Goal: Task Accomplishment & Management: Check status

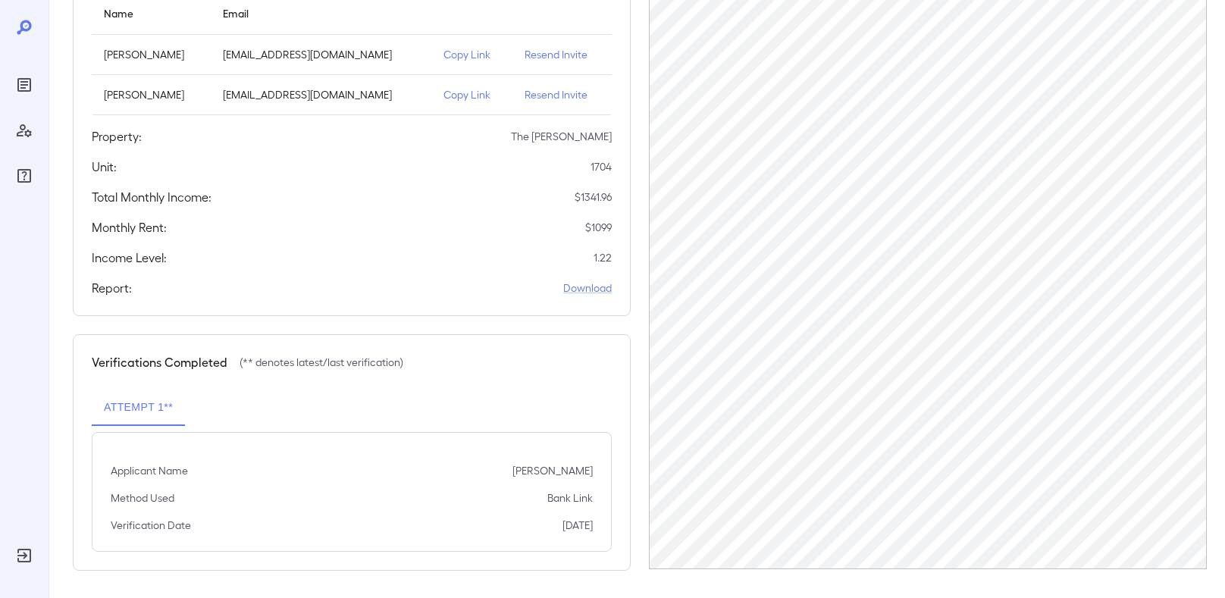
scroll to position [202, 0]
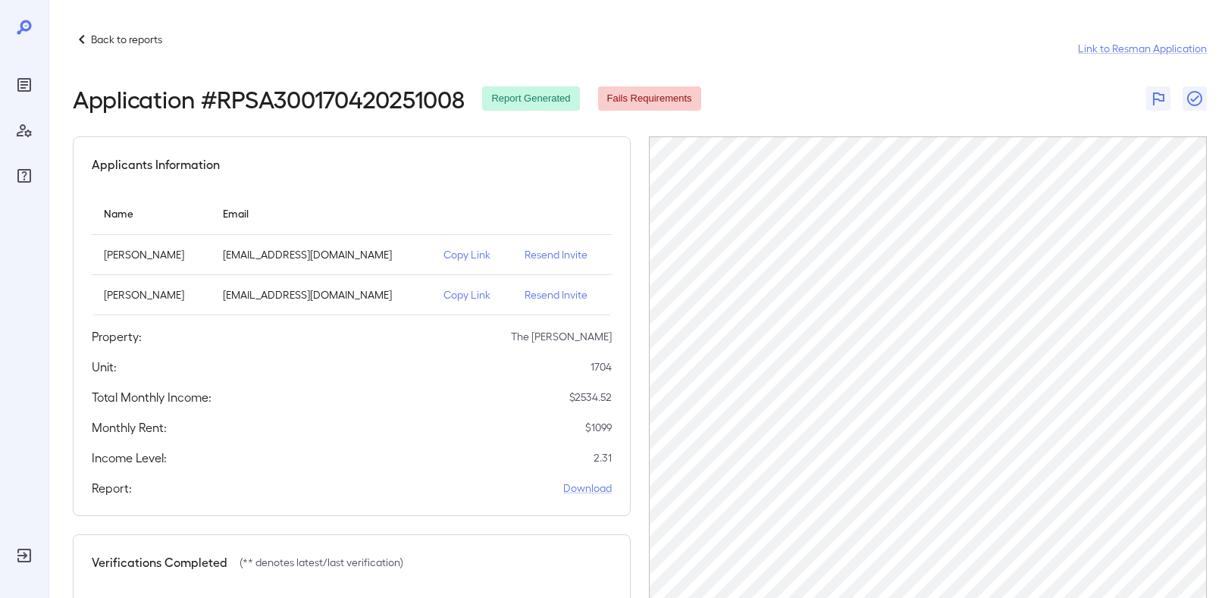
click at [133, 36] on p "Back to reports" at bounding box center [126, 39] width 71 height 15
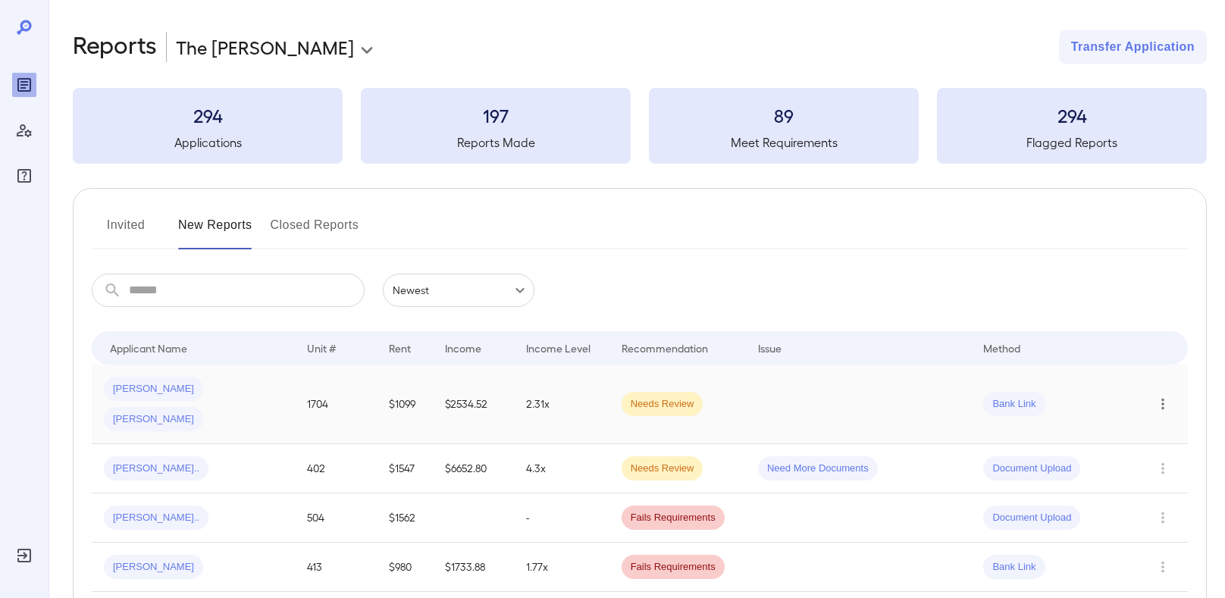
click at [1161, 395] on icon "Row Actions" at bounding box center [1163, 404] width 17 height 18
click at [236, 381] on div at bounding box center [612, 299] width 1225 height 598
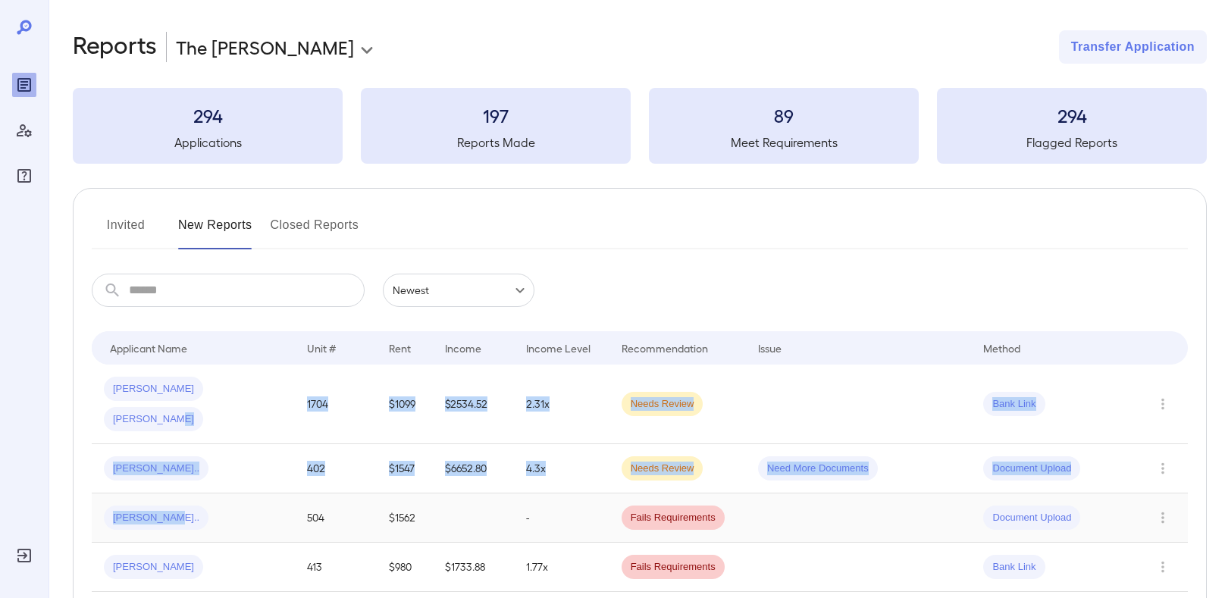
click at [244, 377] on div "[PERSON_NAME] [PERSON_NAME]" at bounding box center [193, 404] width 179 height 55
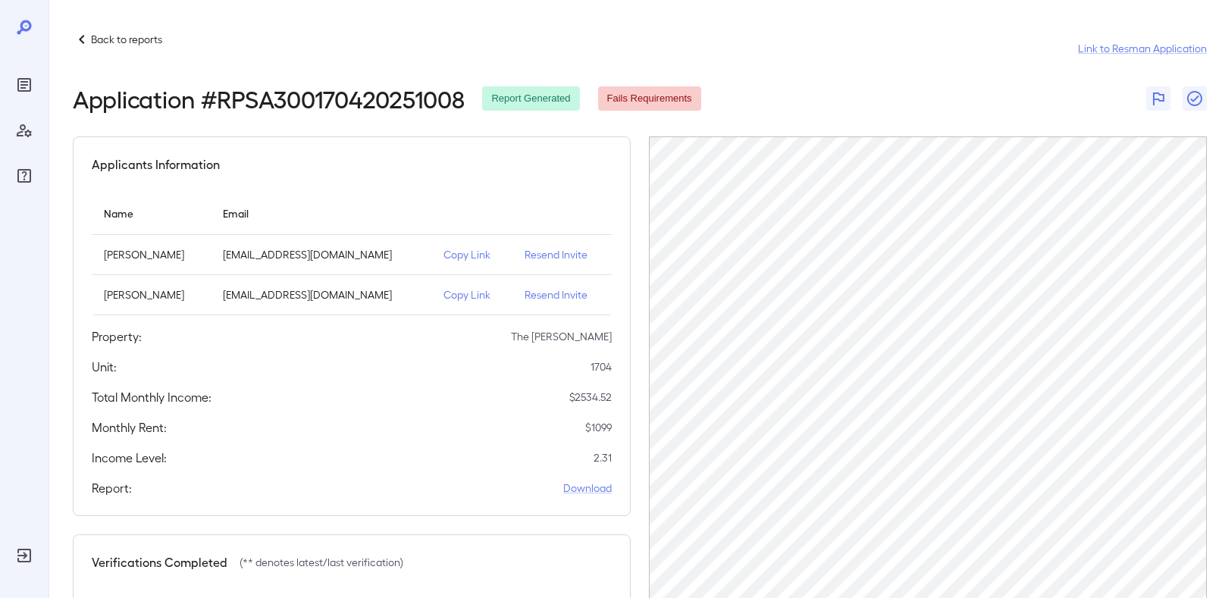
click at [471, 255] on p "Copy Link" at bounding box center [472, 254] width 57 height 15
click at [125, 37] on p "Back to reports" at bounding box center [126, 39] width 71 height 15
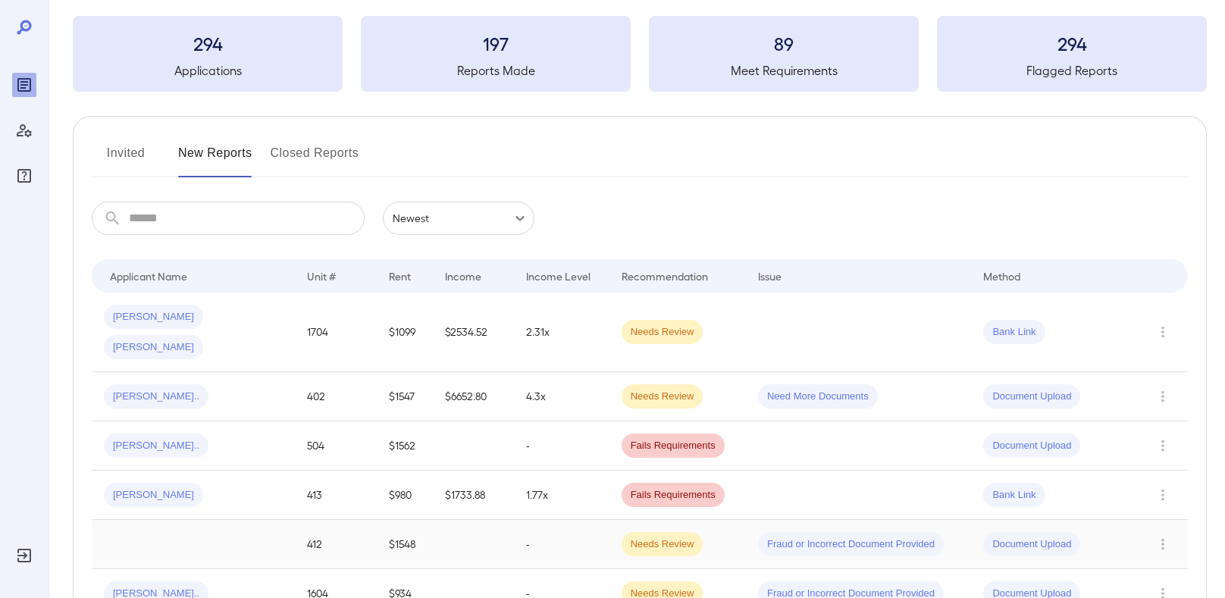
scroll to position [92, 0]
